Goal: Check status: Check status

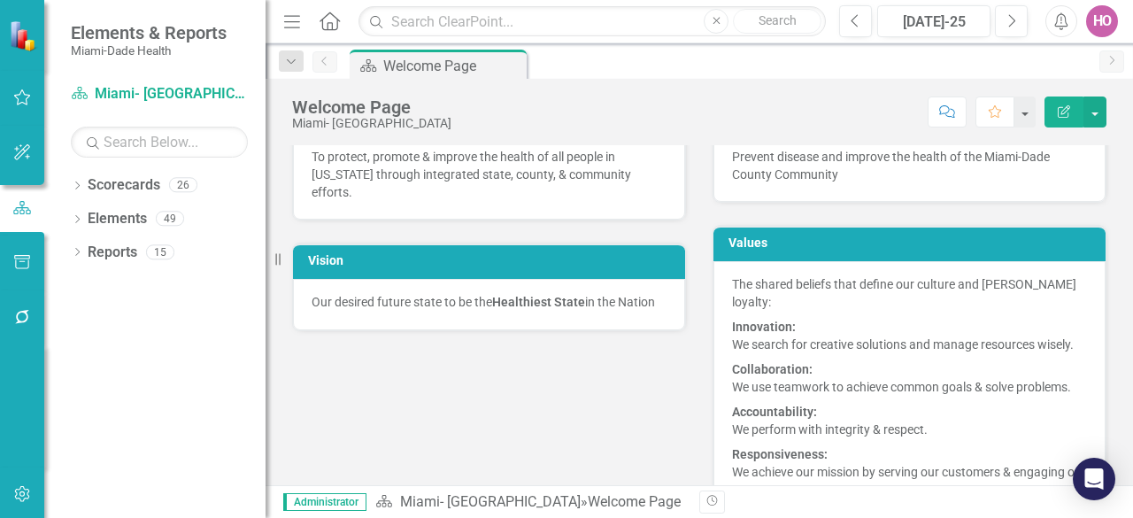
scroll to position [177, 0]
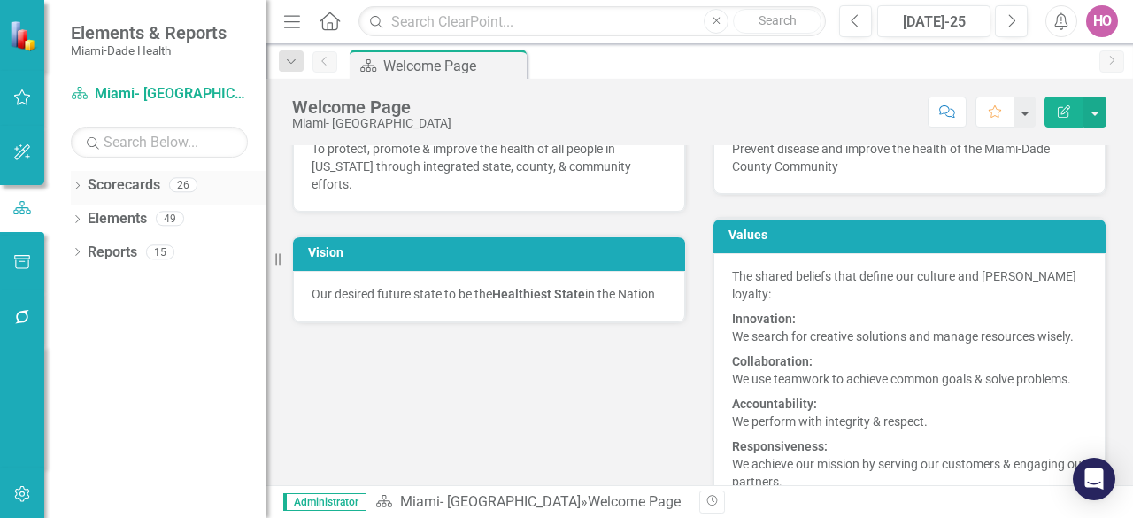
click at [76, 185] on icon "Dropdown" at bounding box center [77, 187] width 12 height 10
click at [87, 220] on icon "Dropdown" at bounding box center [86, 217] width 13 height 11
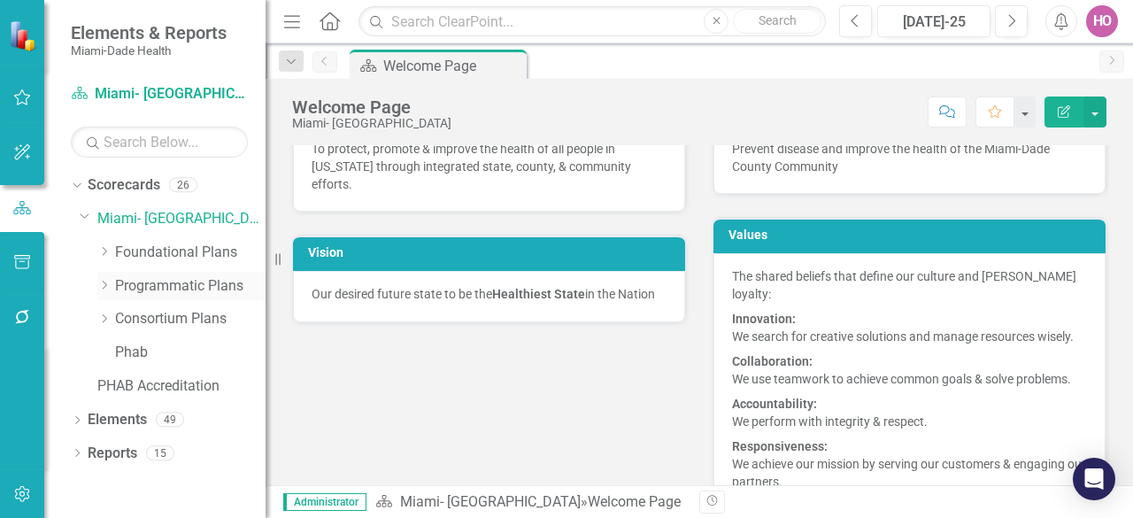
click at [106, 283] on icon at bounding box center [105, 285] width 4 height 9
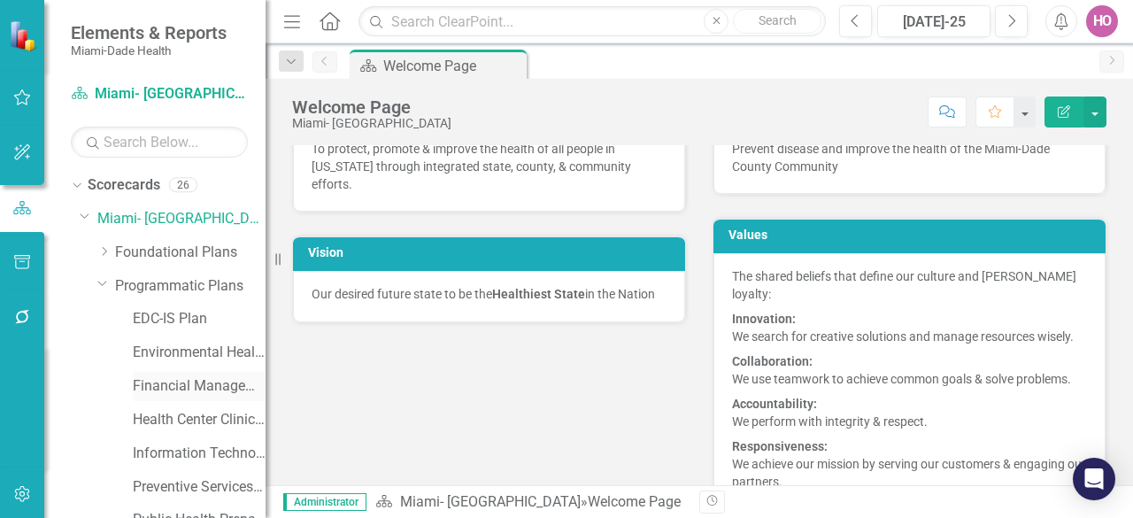
click at [172, 392] on link "Financial Management Plan" at bounding box center [199, 386] width 133 height 20
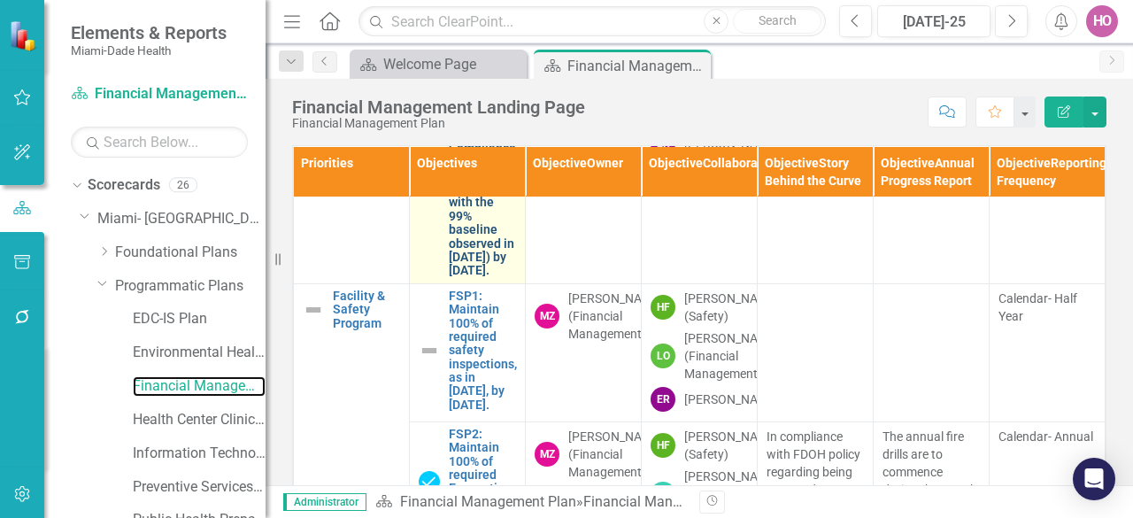
scroll to position [973, 0]
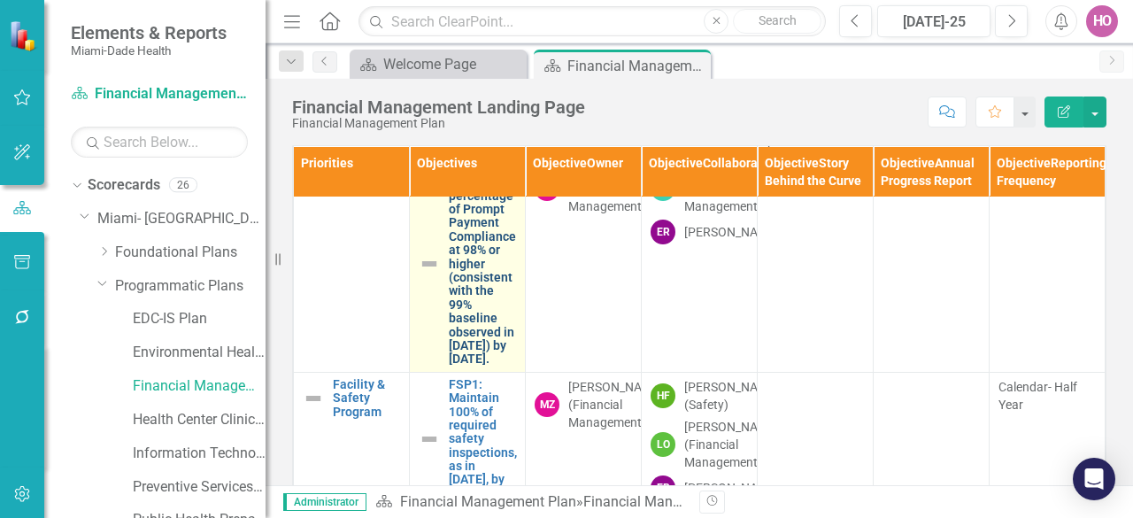
click at [474, 350] on link "Maintain the percentage of Prompt Payment Compliance at 98% or higher (consiste…" at bounding box center [482, 264] width 67 height 204
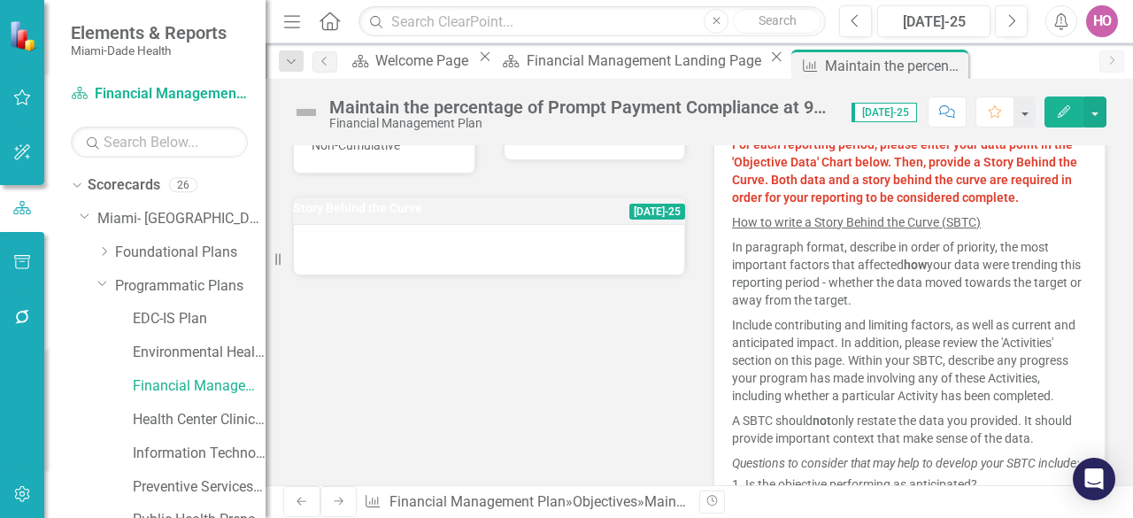
scroll to position [354, 0]
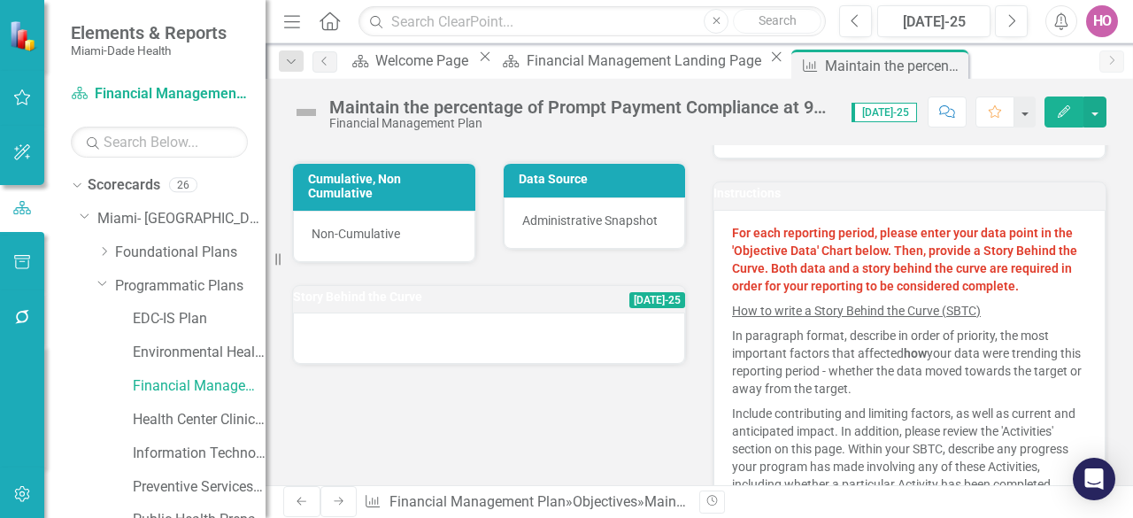
click at [590, 338] on div at bounding box center [489, 337] width 392 height 51
click at [856, 19] on icon "Previous" at bounding box center [855, 21] width 10 height 16
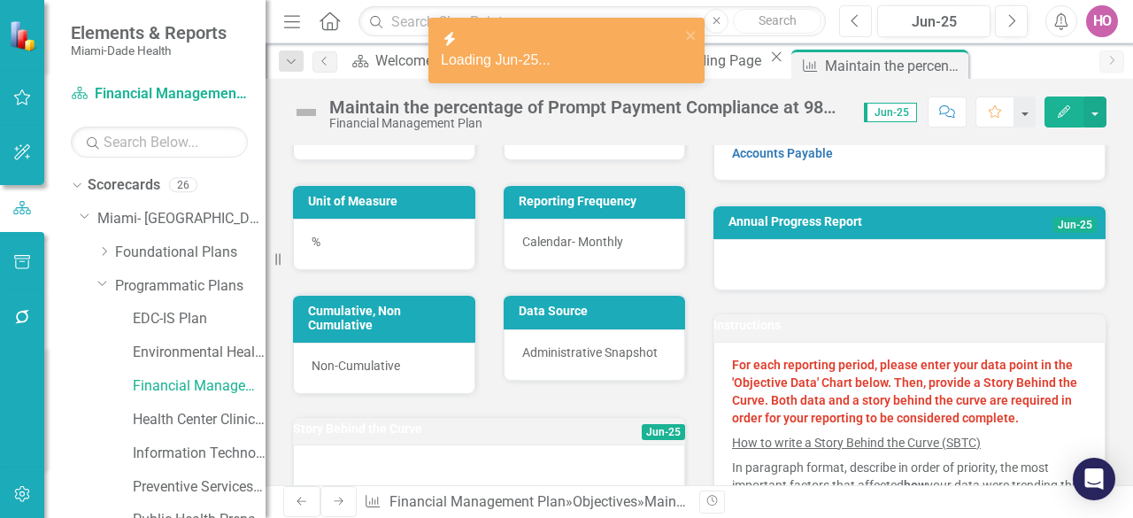
scroll to position [265, 0]
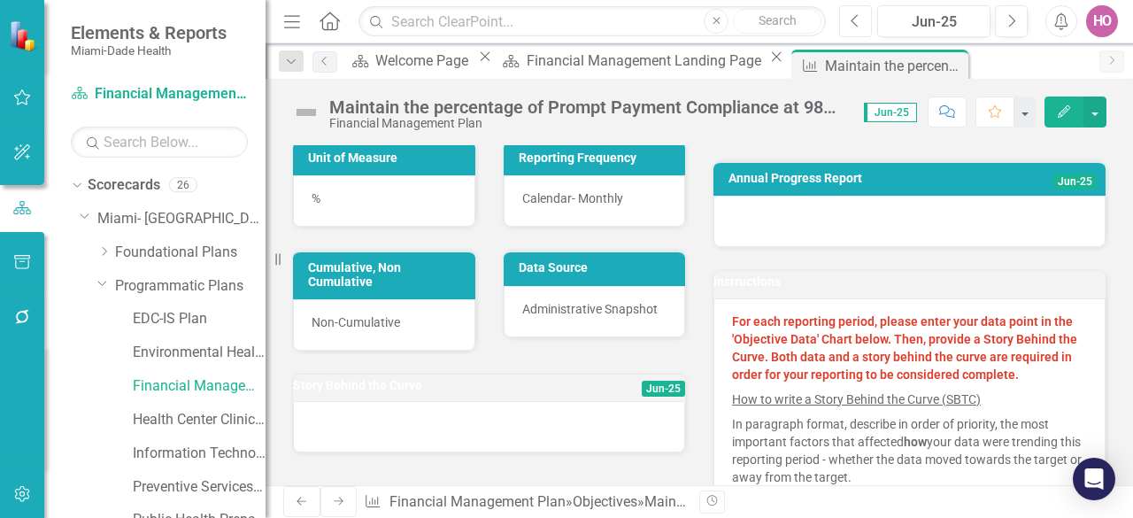
click at [851, 19] on icon "Previous" at bounding box center [855, 21] width 10 height 16
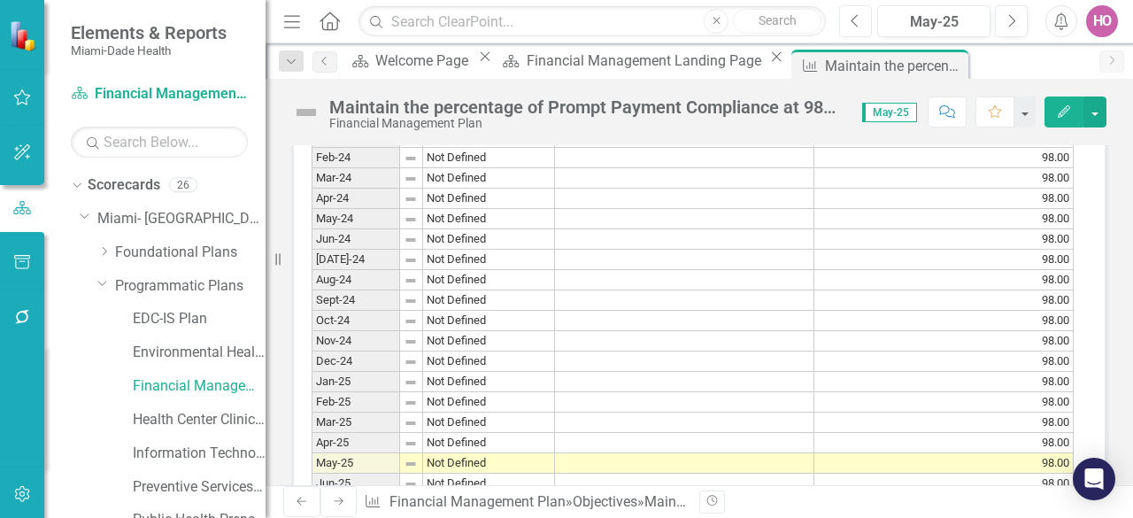
scroll to position [1681, 0]
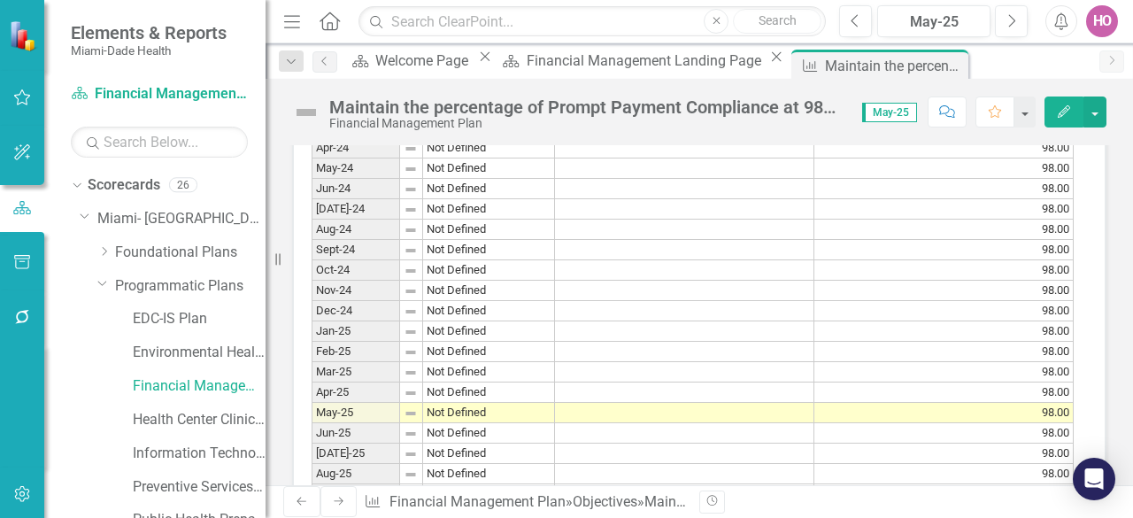
click at [599, 342] on td at bounding box center [684, 331] width 259 height 20
